Goal: Task Accomplishment & Management: Use online tool/utility

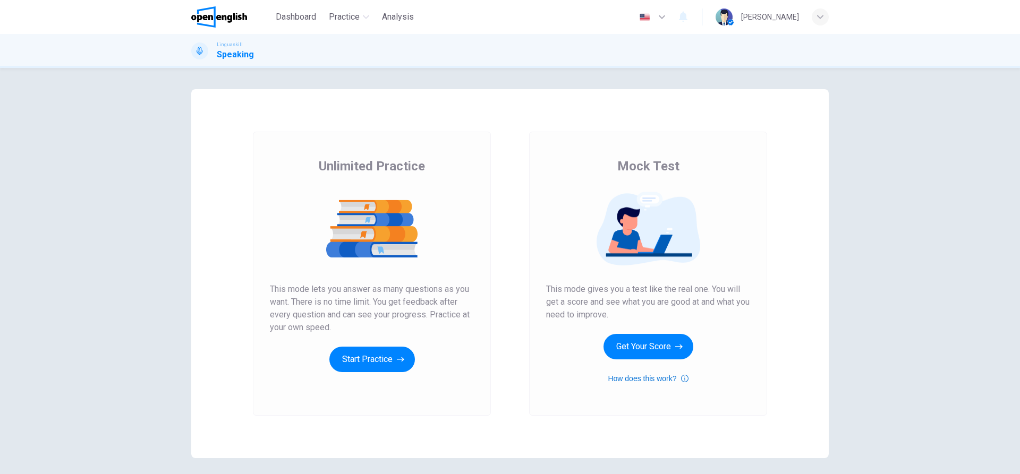
click at [655, 376] on button "How does this work?" at bounding box center [648, 378] width 80 height 13
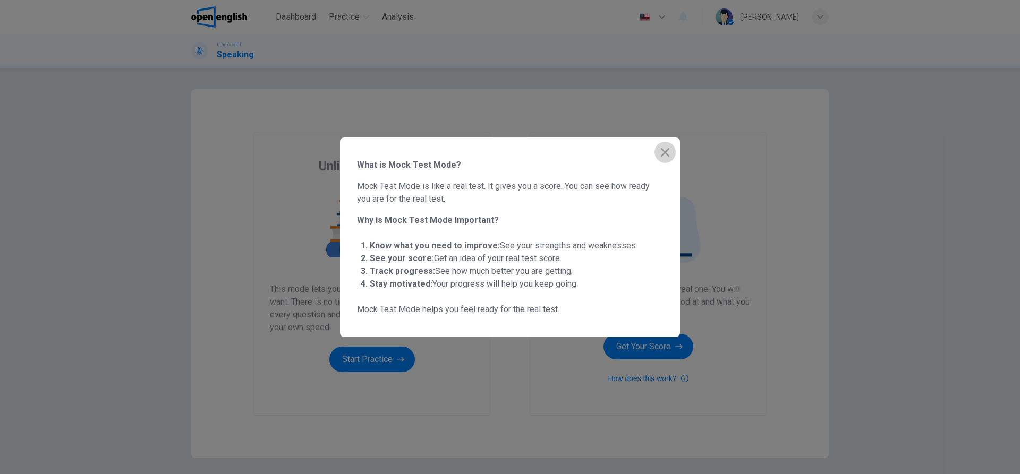
click at [664, 154] on icon "button" at bounding box center [665, 152] width 9 height 9
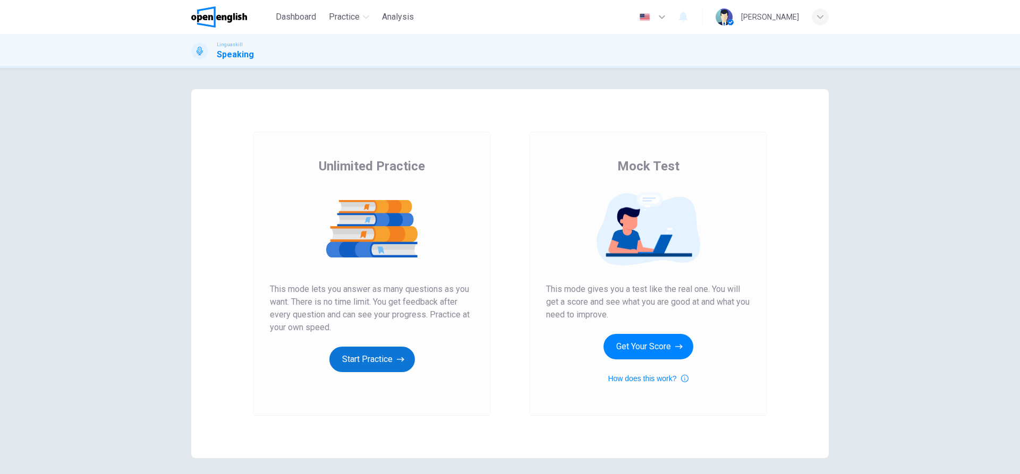
click at [368, 361] on button "Start Practice" at bounding box center [372, 360] width 86 height 26
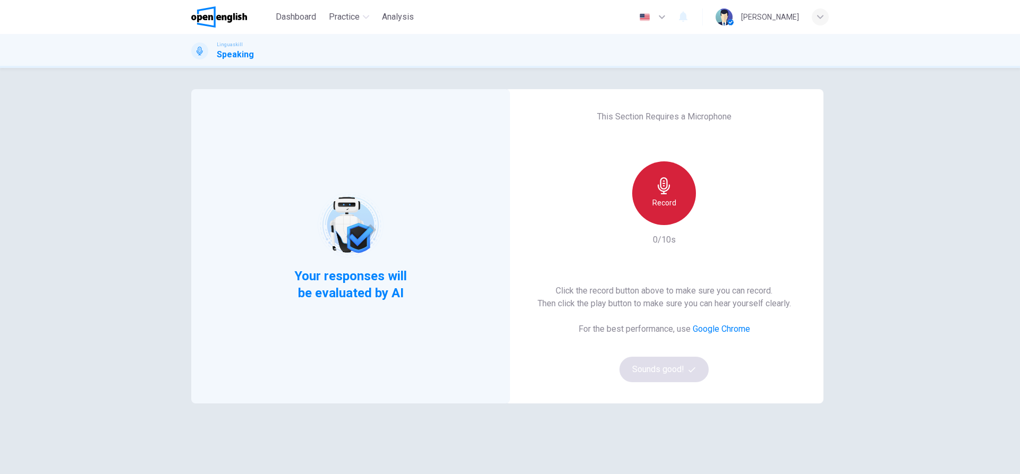
click at [651, 190] on div "Record" at bounding box center [664, 194] width 64 height 64
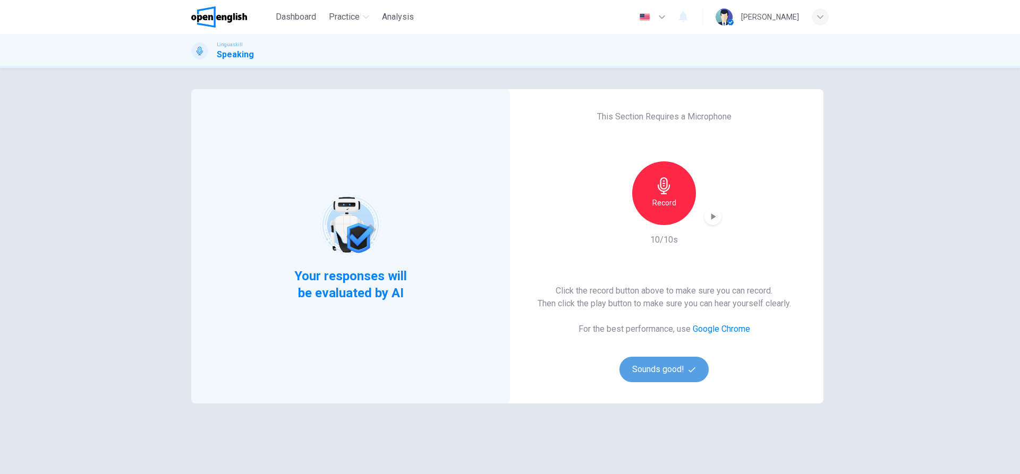
click at [652, 364] on button "Sounds good!" at bounding box center [664, 370] width 89 height 26
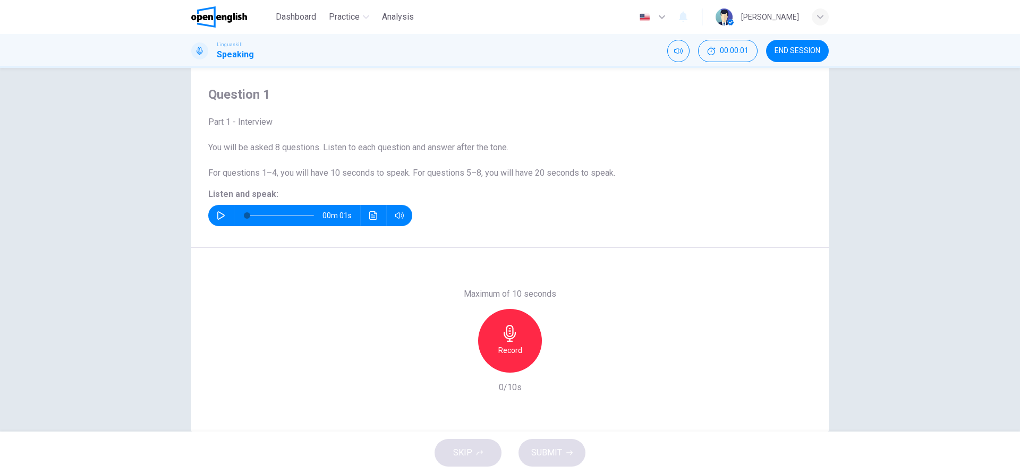
scroll to position [48, 0]
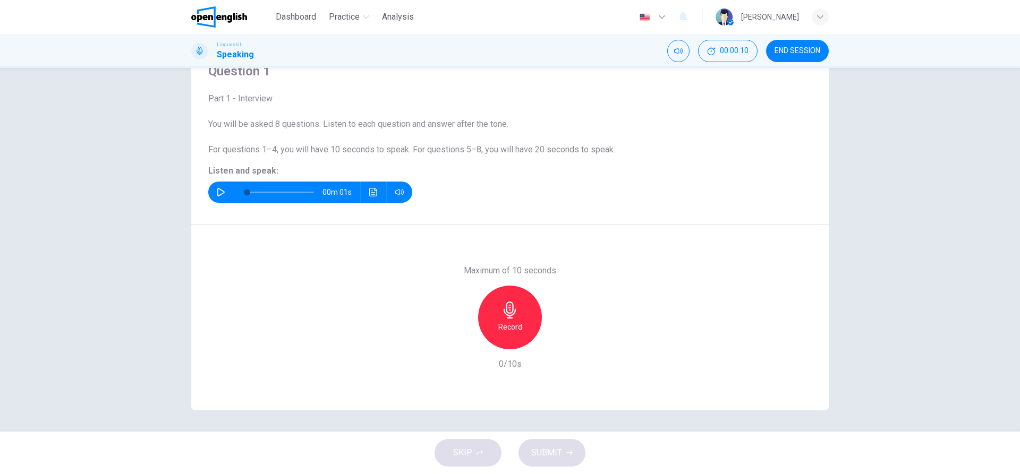
click at [213, 192] on button "button" at bounding box center [221, 192] width 17 height 21
click at [509, 311] on icon "button" at bounding box center [510, 310] width 17 height 17
type input "*"
click at [504, 316] on icon "button" at bounding box center [510, 310] width 17 height 17
click at [562, 454] on button "SUBMIT" at bounding box center [552, 453] width 67 height 28
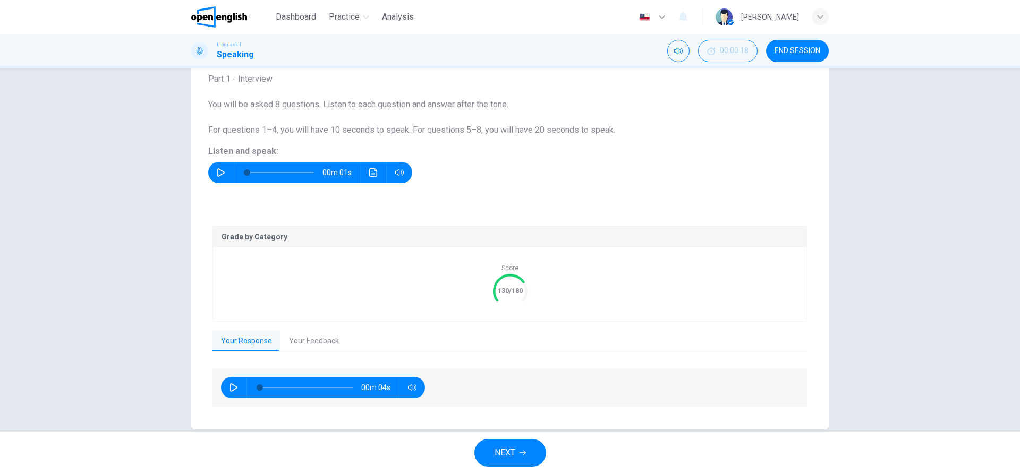
scroll to position [87, 0]
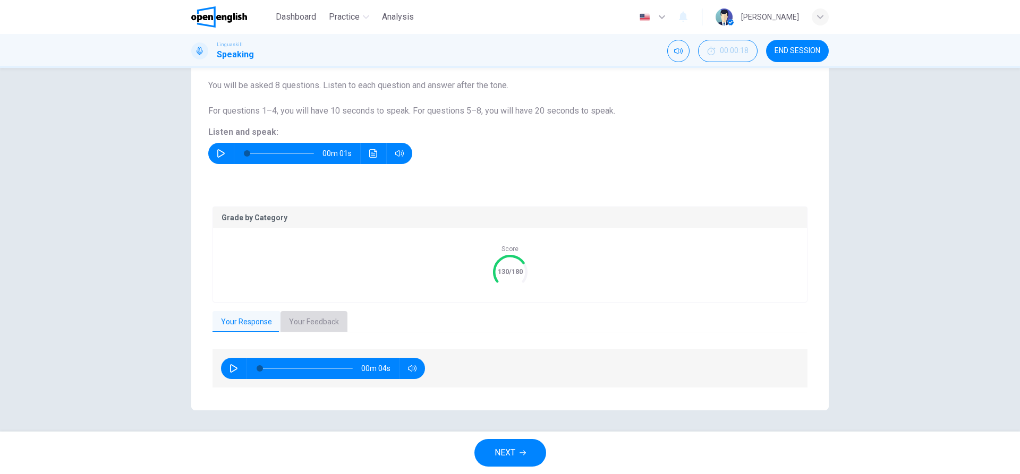
click at [304, 324] on button "Your Feedback" at bounding box center [314, 322] width 67 height 22
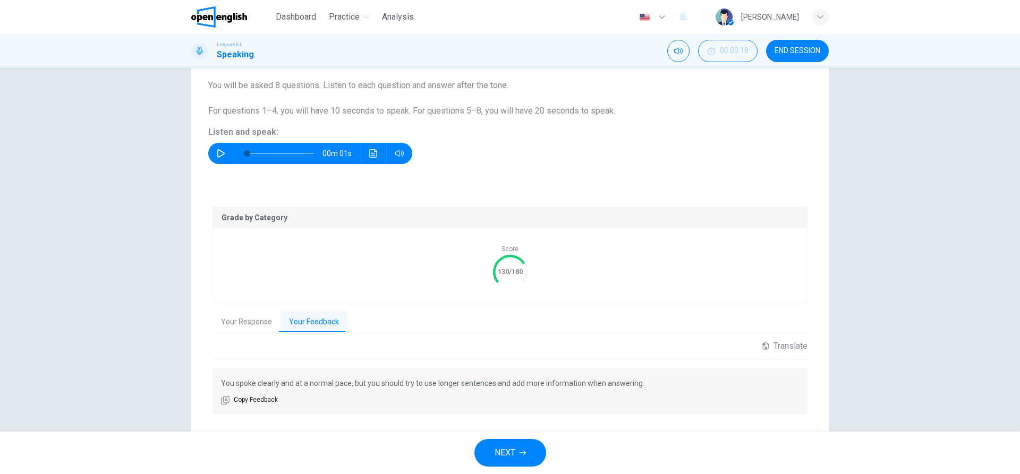
click at [254, 326] on button "Your Response" at bounding box center [247, 322] width 68 height 22
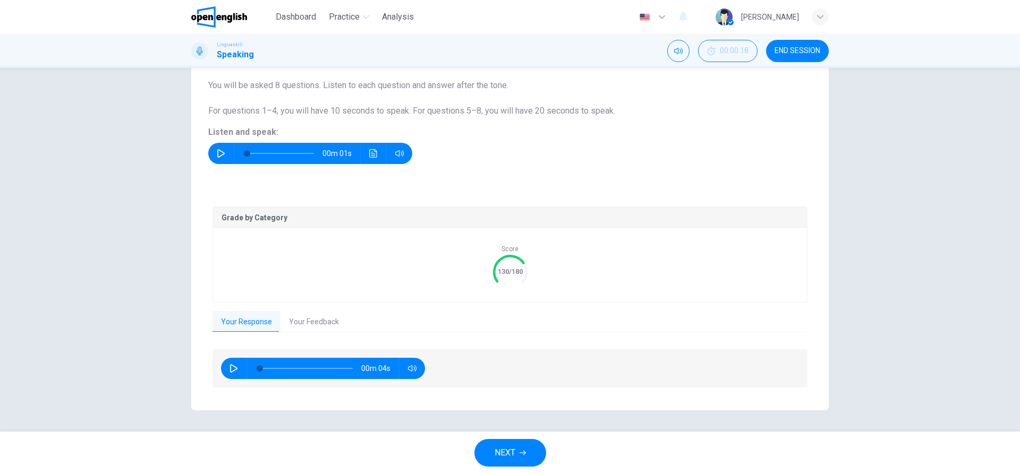
click at [230, 368] on icon "button" at bounding box center [234, 368] width 9 height 9
type input "**"
click at [521, 448] on button "NEXT" at bounding box center [510, 453] width 72 height 28
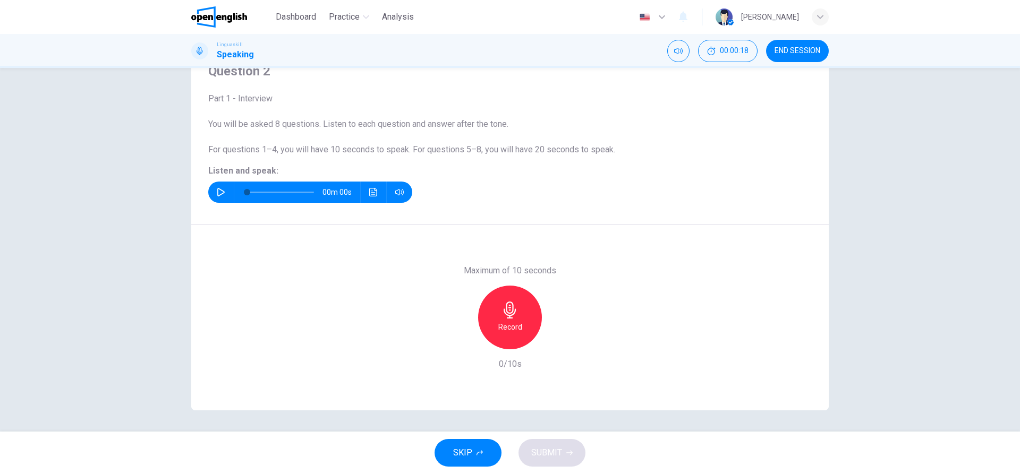
scroll to position [48, 0]
click at [219, 191] on icon "button" at bounding box center [221, 192] width 9 height 9
click at [506, 321] on h6 "Record" at bounding box center [510, 327] width 24 height 13
click at [519, 327] on div "Stop" at bounding box center [510, 318] width 64 height 64
click at [551, 461] on button "SUBMIT" at bounding box center [552, 453] width 67 height 28
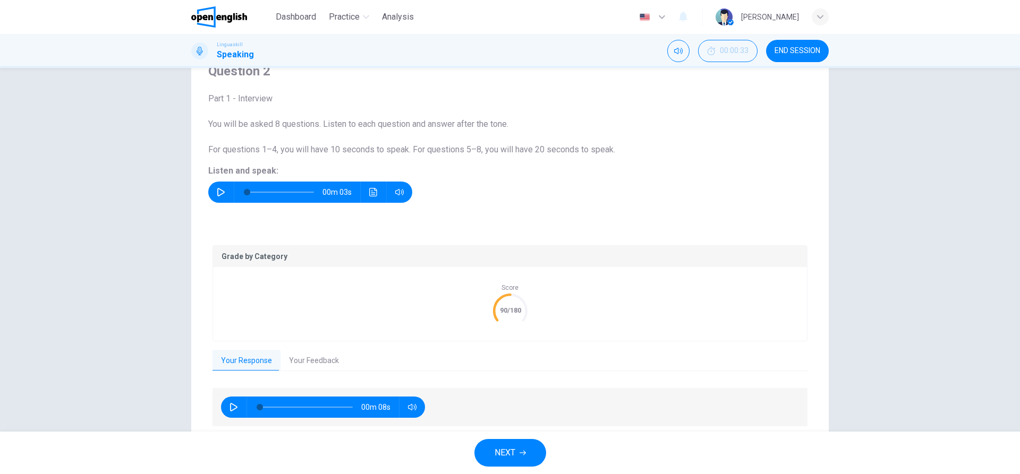
click at [306, 355] on button "Your Feedback" at bounding box center [314, 361] width 67 height 22
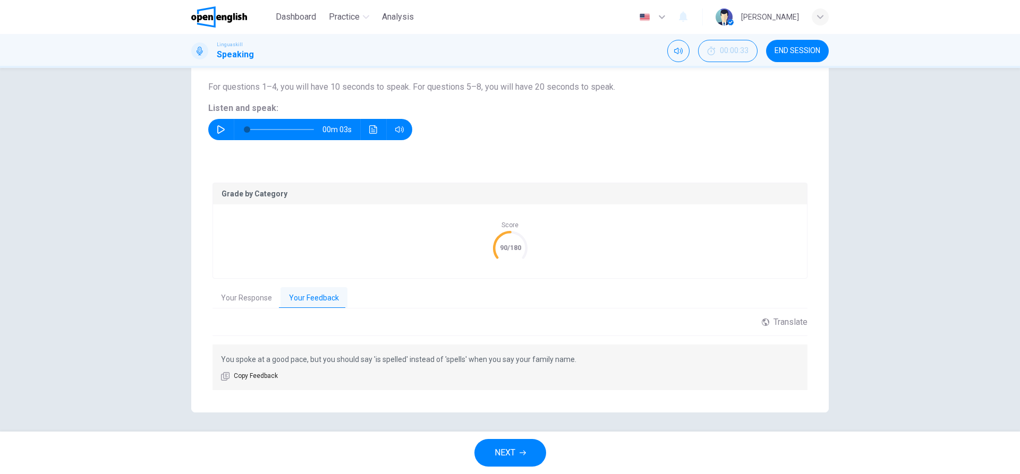
scroll to position [113, 0]
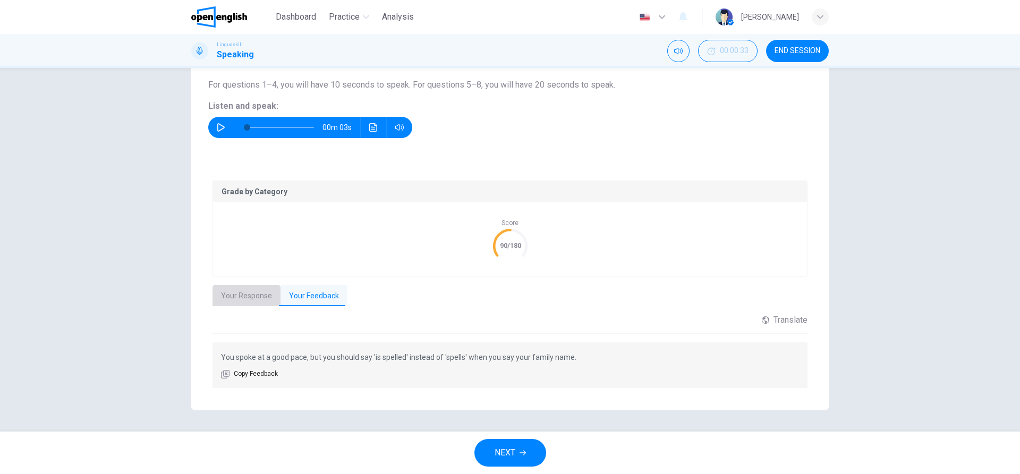
click at [246, 299] on button "Your Response" at bounding box center [247, 296] width 68 height 22
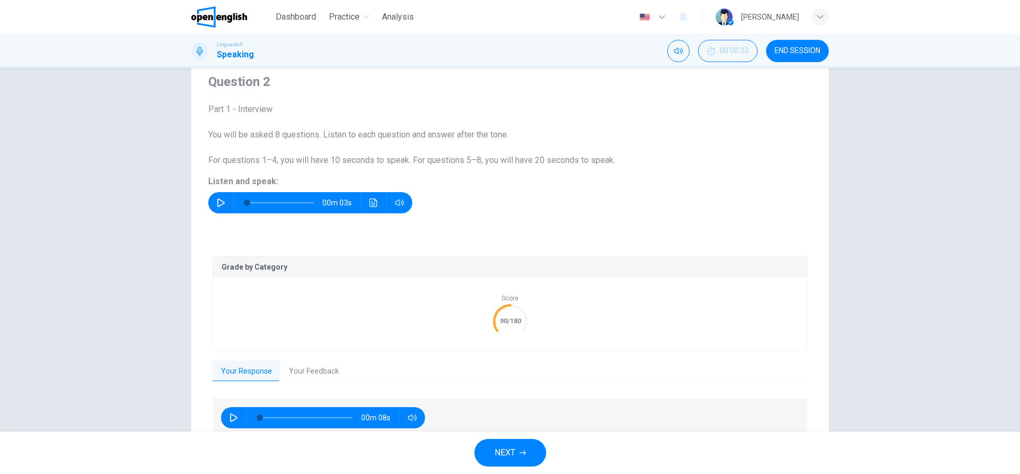
scroll to position [87, 0]
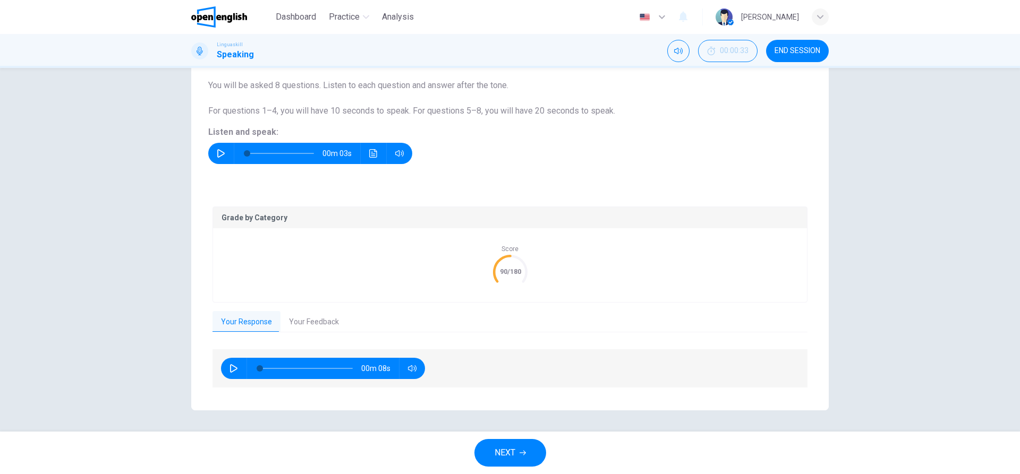
click at [243, 315] on button "Your Response" at bounding box center [247, 322] width 68 height 22
click at [286, 328] on button "Your Feedback" at bounding box center [314, 322] width 67 height 22
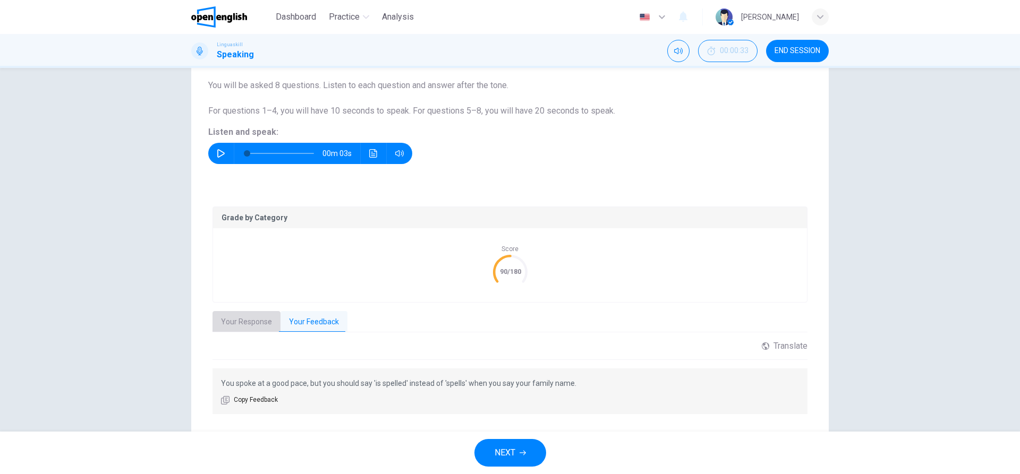
click at [245, 315] on button "Your Response" at bounding box center [247, 322] width 68 height 22
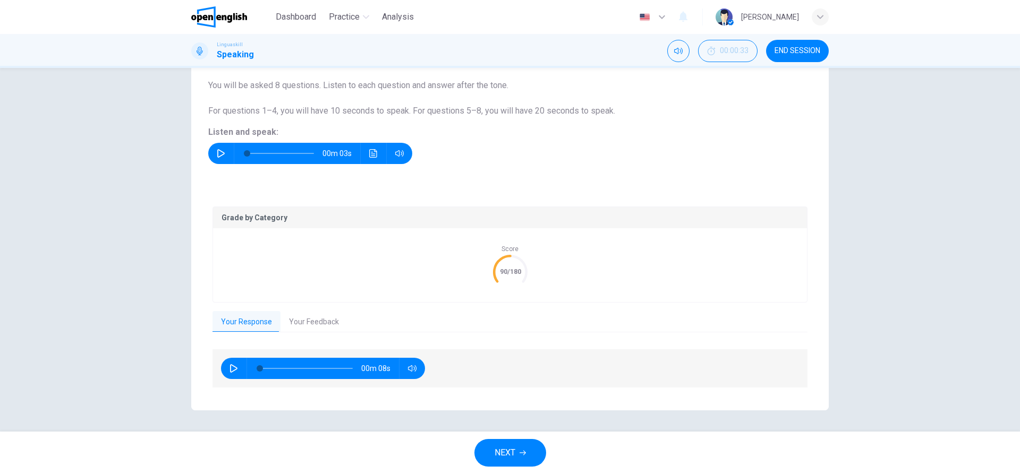
click at [495, 452] on span "NEXT" at bounding box center [505, 453] width 21 height 15
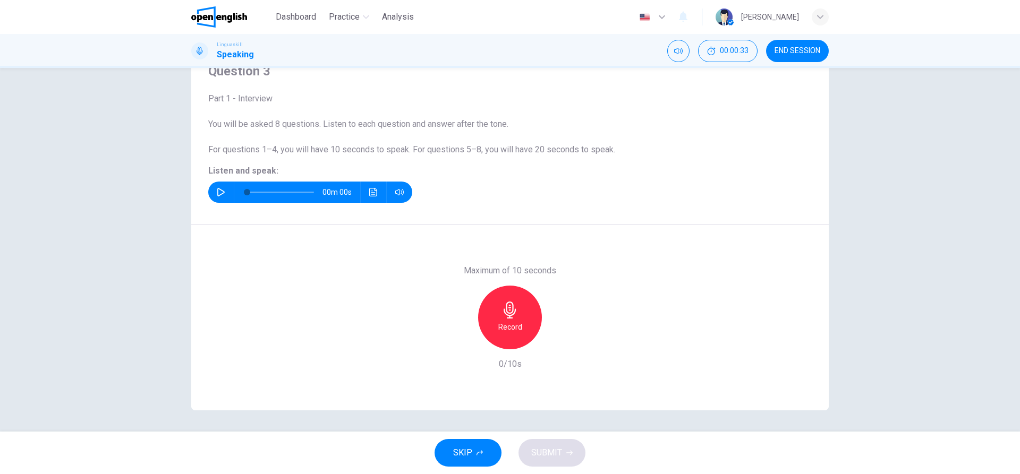
scroll to position [48, 0]
click at [222, 191] on icon "button" at bounding box center [221, 192] width 9 height 9
click at [491, 325] on div "Record" at bounding box center [510, 318] width 64 height 64
click at [502, 329] on h6 "Stop" at bounding box center [510, 327] width 16 height 13
click at [556, 451] on span "SUBMIT" at bounding box center [546, 453] width 31 height 15
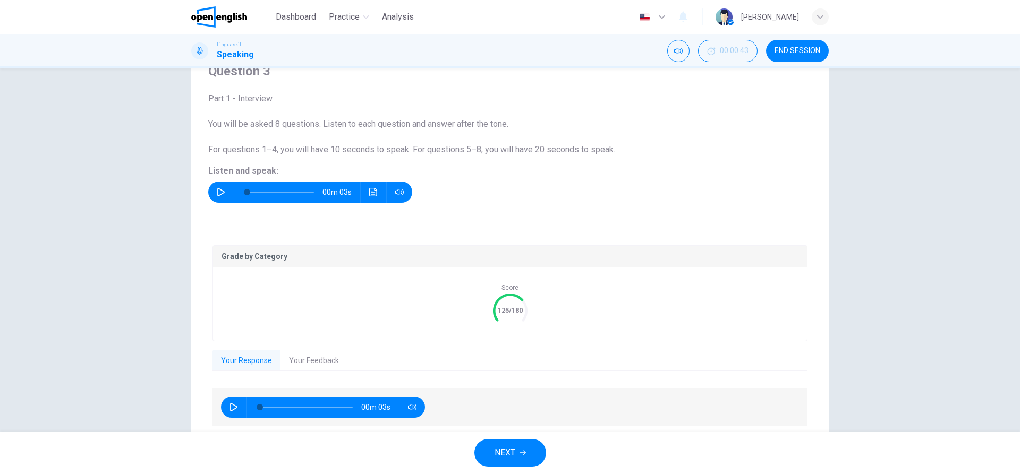
click at [312, 358] on button "Your Feedback" at bounding box center [314, 361] width 67 height 22
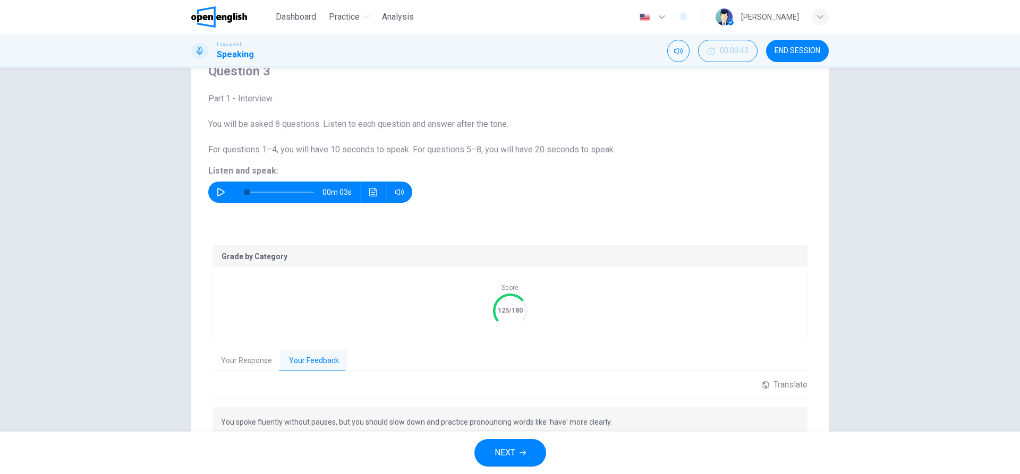
scroll to position [101, 0]
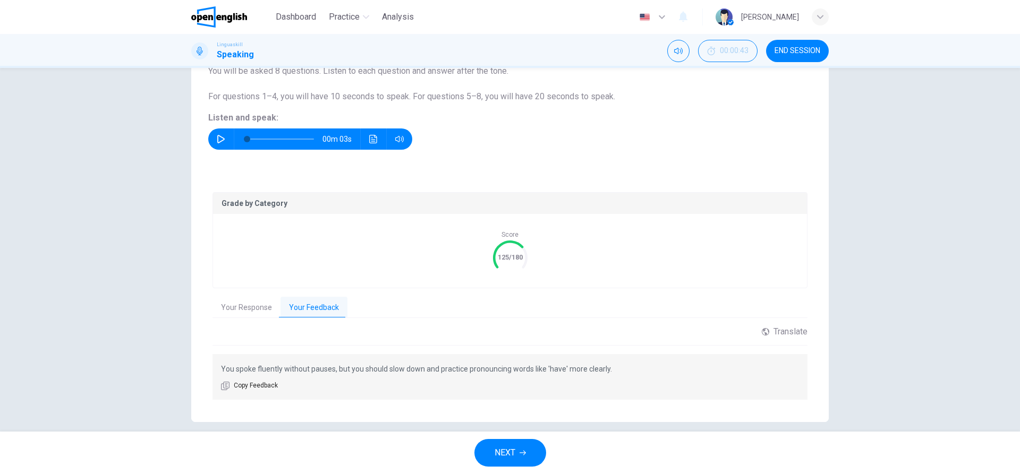
click at [526, 455] on icon "button" at bounding box center [523, 453] width 6 height 6
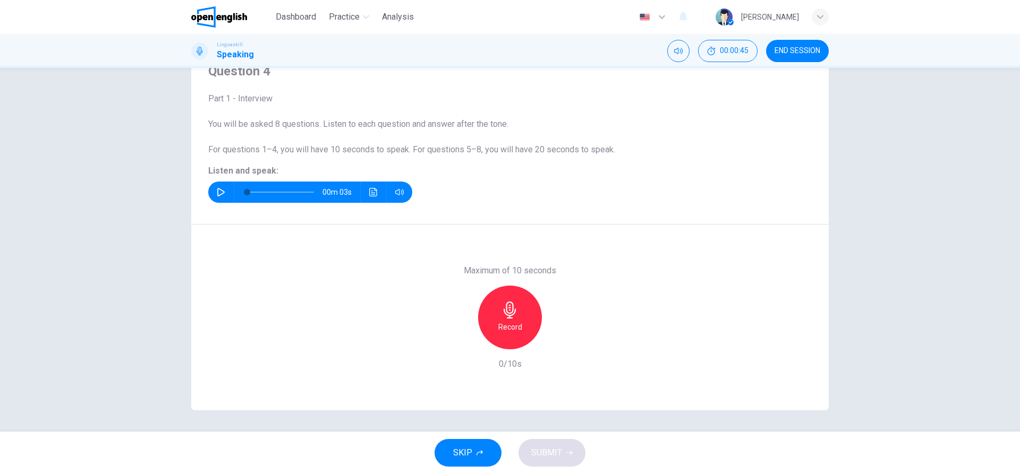
click at [217, 189] on icon "button" at bounding box center [220, 192] width 7 height 9
click at [513, 324] on h6 "Record" at bounding box center [510, 327] width 24 height 13
click at [496, 319] on div "Stop" at bounding box center [510, 318] width 64 height 64
click at [502, 435] on div "SKIP SUBMIT" at bounding box center [510, 453] width 1020 height 43
click at [557, 448] on span "SUBMIT" at bounding box center [546, 453] width 31 height 15
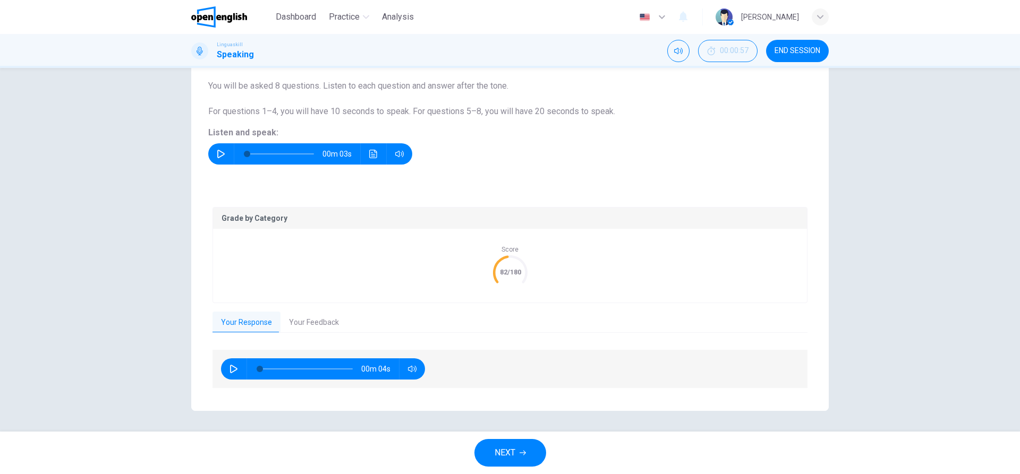
scroll to position [87, 0]
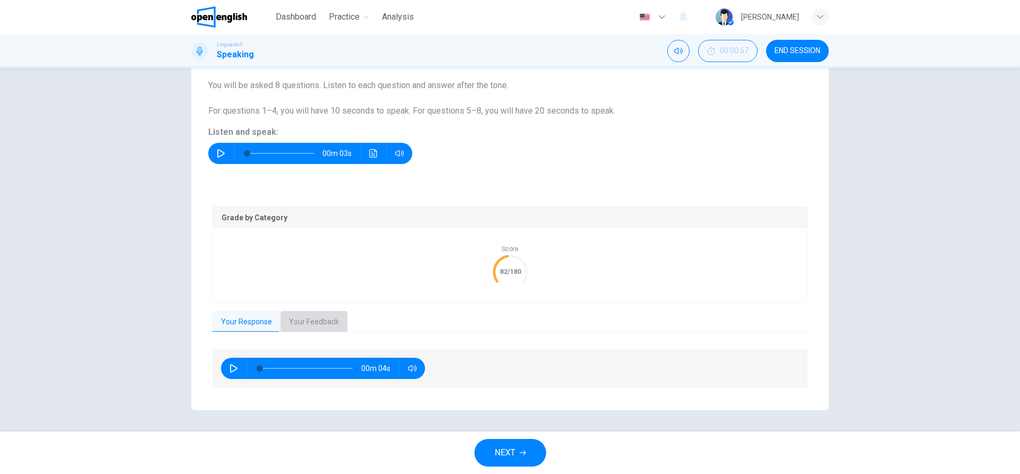
click at [309, 317] on button "Your Feedback" at bounding box center [314, 322] width 67 height 22
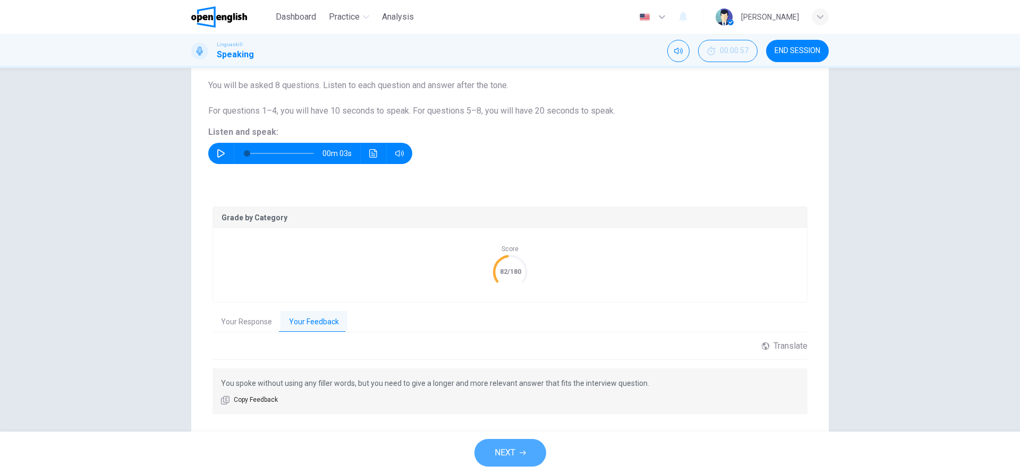
click at [520, 450] on icon "button" at bounding box center [523, 453] width 6 height 6
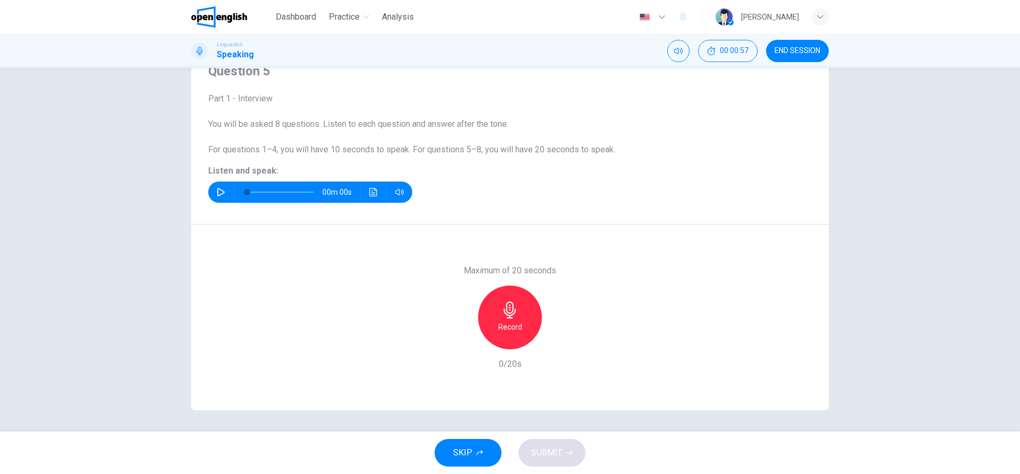
click at [217, 194] on icon "button" at bounding box center [221, 192] width 9 height 9
type input "*"
click at [512, 321] on h6 "Record" at bounding box center [510, 327] width 24 height 13
click at [506, 313] on icon "button" at bounding box center [510, 310] width 12 height 17
click at [563, 455] on button "SUBMIT" at bounding box center [552, 453] width 67 height 28
